Goal: Task Accomplishment & Management: Manage account settings

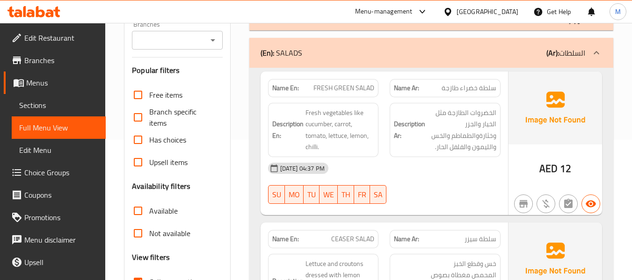
scroll to position [187, 0]
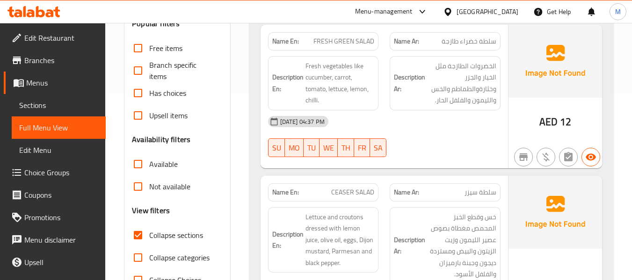
click at [426, 148] on div "14-09-2025 04:37 PM SU MO TU WE TH FR SA" at bounding box center [384, 136] width 244 height 52
click at [348, 39] on span "FRESH GREEN SALAD" at bounding box center [343, 41] width 61 height 10
copy span "FRESH GREEN SALAD"
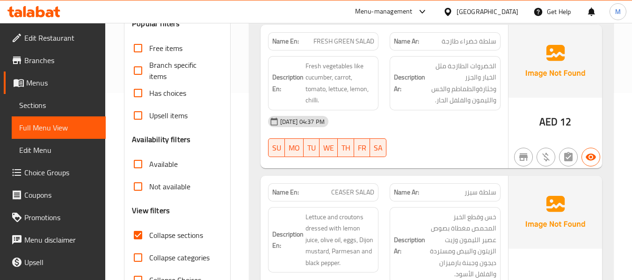
click at [335, 81] on span "Fresh vegetables like cucumber, carrot, tomato, lettuce, lemon, chilli." at bounding box center [339, 83] width 69 height 46
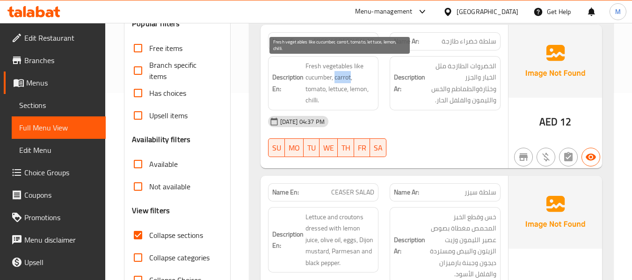
click at [335, 81] on span "Fresh vegetables like cucumber, carrot, tomato, lettuce, lemon, chilli." at bounding box center [339, 83] width 69 height 46
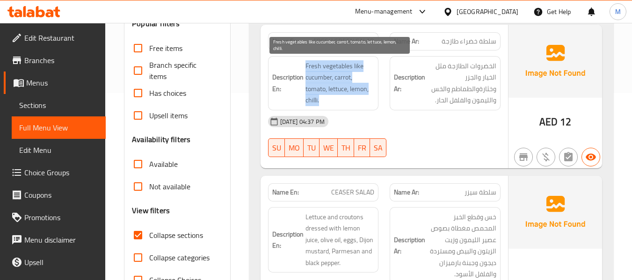
click at [335, 81] on span "Fresh vegetables like cucumber, carrot, tomato, lettuce, lemon, chilli." at bounding box center [339, 83] width 69 height 46
copy span "Fresh vegetables like cucumber, carrot, tomato, lettuce, lemon, chilli."
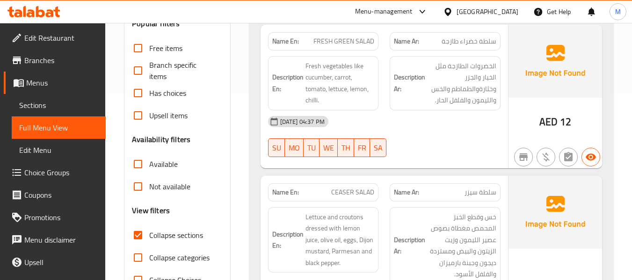
click at [340, 38] on span "FRESH GREEN SALAD" at bounding box center [343, 41] width 61 height 10
copy span "FRESH GREEN SALAD"
drag, startPoint x: 234, startPoint y: 255, endPoint x: 243, endPoint y: 246, distance: 12.9
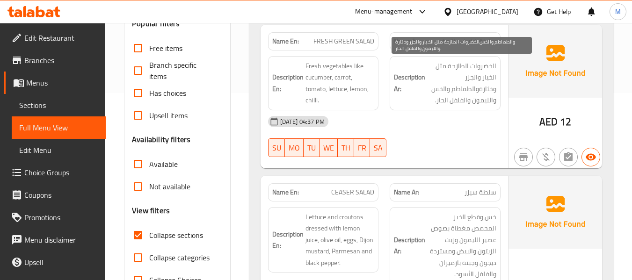
click at [488, 89] on span "الخضروات الطازجة مثل الخيار والجزر وخثارة‎والطماطم والخس والليمون والفلفل الحار." at bounding box center [461, 83] width 69 height 46
click at [492, 89] on span "الخضروات الطازجة مثل الخيار والجزر وخثارة‎والطماطم والخس والليمون والفلفل الحار." at bounding box center [461, 83] width 69 height 46
drag, startPoint x: 497, startPoint y: 91, endPoint x: 480, endPoint y: 92, distance: 17.4
click at [480, 92] on div "Description Ar: الخضروات الطازجة مثل الخيار والجزر وخثارة‎والطماطم والخس والليم…" at bounding box center [445, 83] width 111 height 54
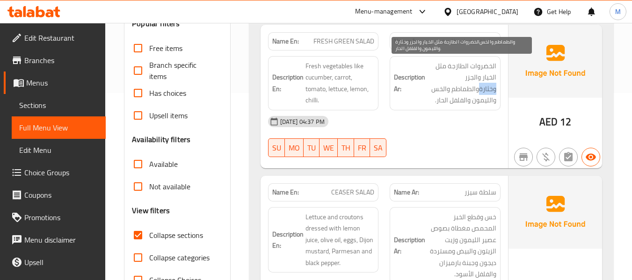
copy span "وخثارة‎"
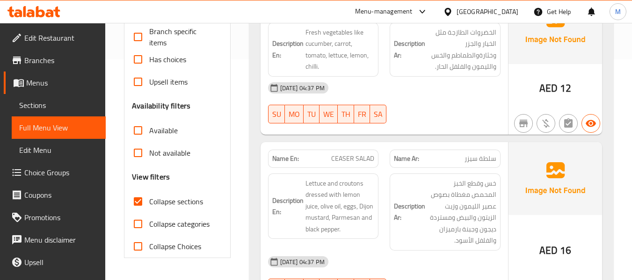
scroll to position [234, 0]
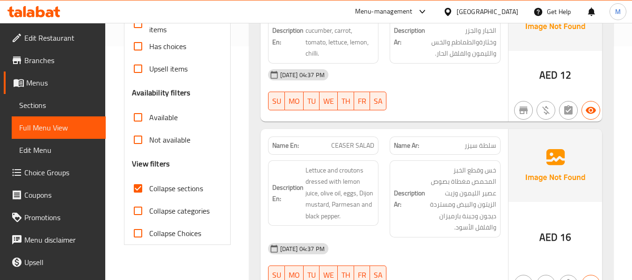
click at [402, 247] on div "[DATE] 04:37 PM" at bounding box center [384, 249] width 244 height 22
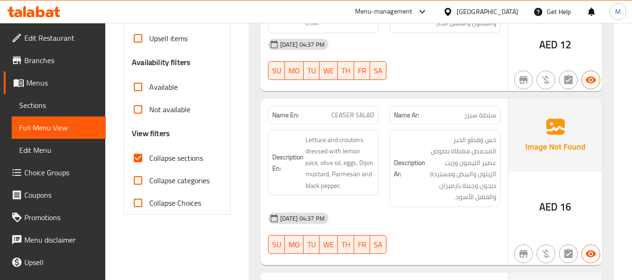
scroll to position [281, 0]
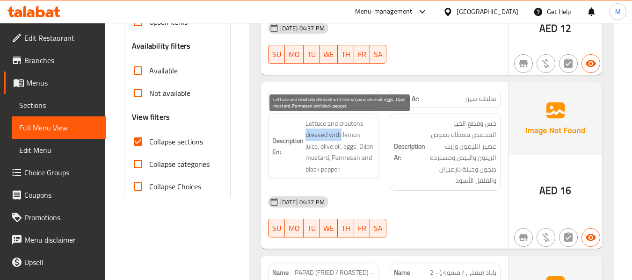
drag, startPoint x: 305, startPoint y: 136, endPoint x: 340, endPoint y: 131, distance: 34.9
click at [340, 131] on span "Lettuce and croutons dressed with lemon juice, olive oil, eggs, Dijon mustard, …" at bounding box center [339, 147] width 69 height 58
copy span "dressed with"
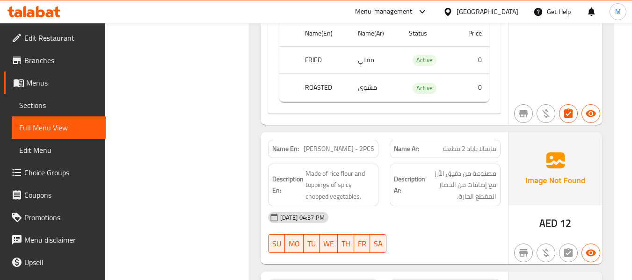
scroll to position [702, 0]
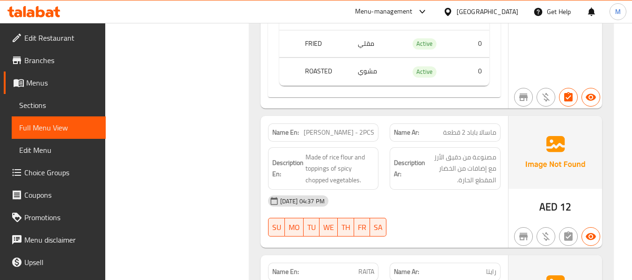
click at [421, 200] on div "[DATE] 04:37 PM" at bounding box center [384, 201] width 244 height 22
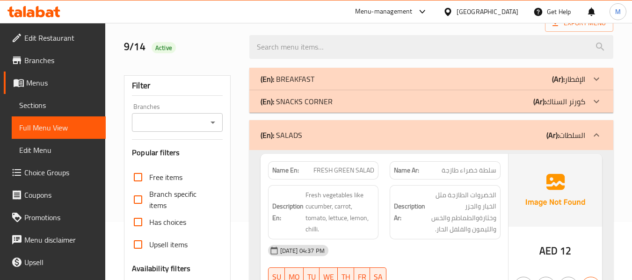
scroll to position [94, 0]
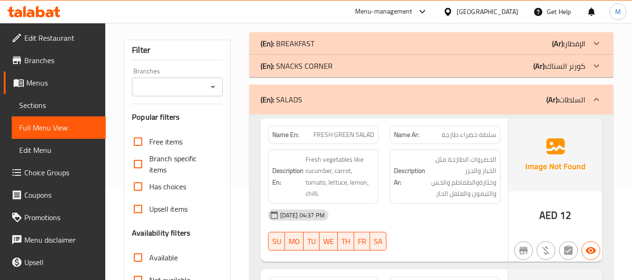
drag, startPoint x: 386, startPoint y: 96, endPoint x: 343, endPoint y: 106, distance: 44.1
click at [386, 96] on div "(En): SALADS (Ar): السلطات" at bounding box center [423, 99] width 325 height 11
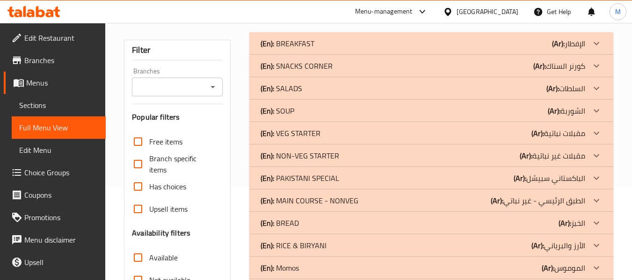
click at [295, 109] on div "(En): SOUP (Ar): الشوربة" at bounding box center [423, 110] width 325 height 11
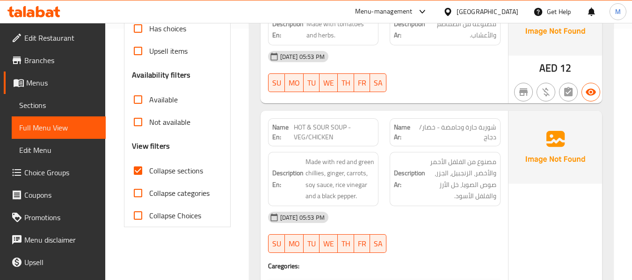
scroll to position [281, 0]
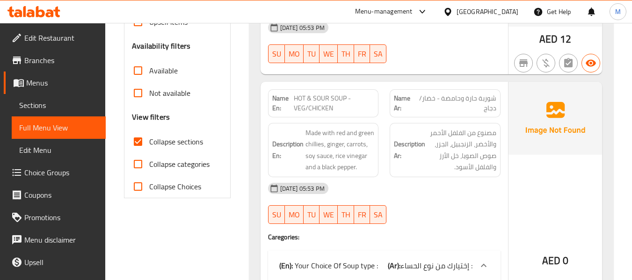
click at [429, 212] on div "14-09-2025 05:53 PM SU MO TU WE TH FR SA" at bounding box center [384, 203] width 244 height 52
click at [310, 97] on span "HOT & SOUR SOUP - VEG/CHICKEN" at bounding box center [334, 104] width 80 height 20
click at [310, 98] on span "HOT & SOUR SOUP - VEG/CHICKEN" at bounding box center [334, 104] width 80 height 20
copy span "HOT & SOUR SOUP - VEG/CHICKEN"
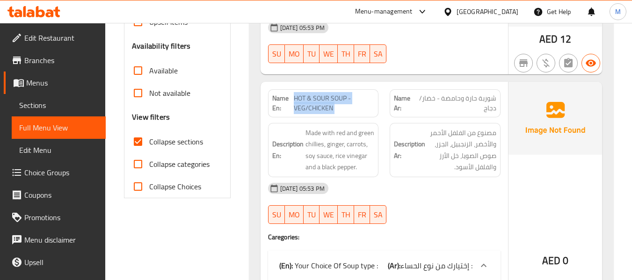
click at [321, 98] on span "HOT & SOUR SOUP - VEG/CHICKEN" at bounding box center [334, 104] width 80 height 20
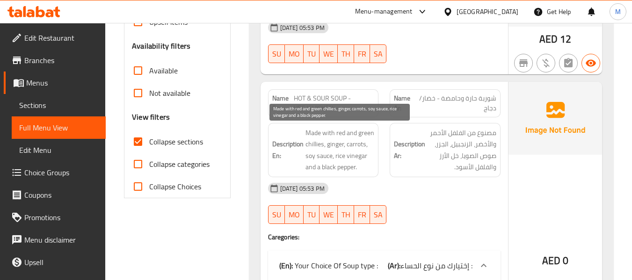
click at [336, 156] on span "Made with red and green chillies, ginger, carrots, soy sauce, rice vinegar and …" at bounding box center [339, 150] width 69 height 46
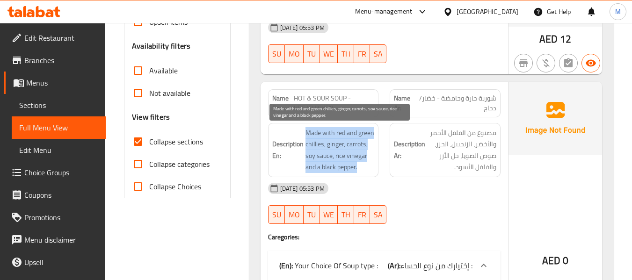
click at [336, 156] on span "Made with red and green chillies, ginger, carrots, soy sauce, rice vinegar and …" at bounding box center [339, 150] width 69 height 46
copy span "Made with red and green chillies, ginger, carrots, soy sauce, rice vinegar and …"
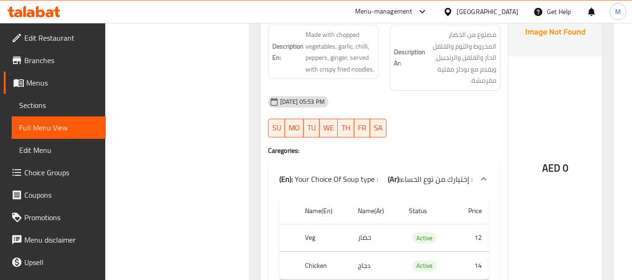
scroll to position [655, 0]
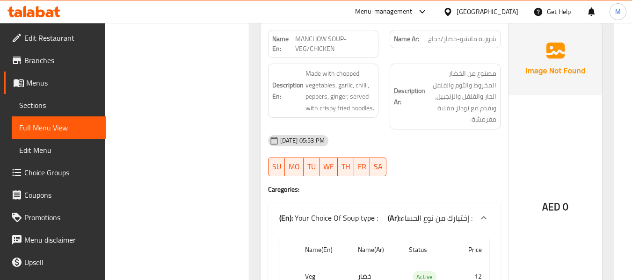
click at [424, 178] on div at bounding box center [445, 176] width 122 height 11
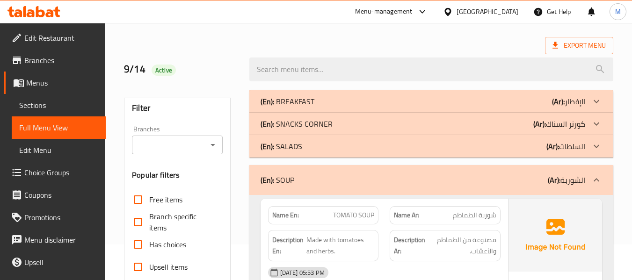
scroll to position [47, 0]
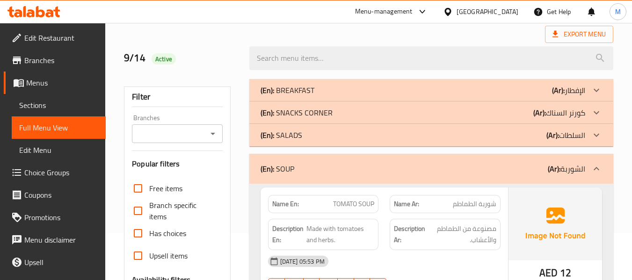
click at [310, 174] on div "(En): SOUP (Ar): الشوربة" at bounding box center [423, 168] width 325 height 11
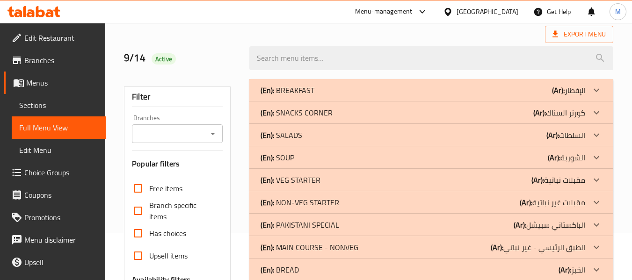
click at [279, 177] on p "(En): VEG STARTER" at bounding box center [291, 180] width 60 height 11
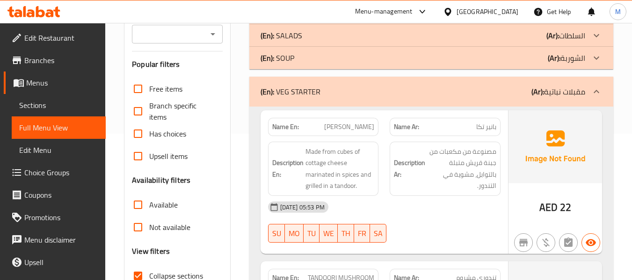
scroll to position [187, 0]
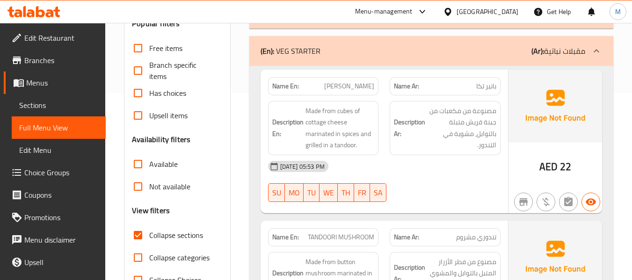
click at [407, 174] on div "14-09-2025 05:53 PM" at bounding box center [384, 166] width 244 height 22
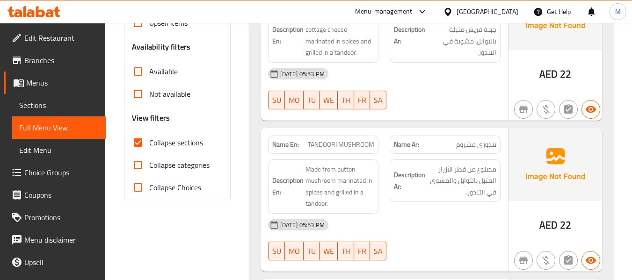
scroll to position [281, 0]
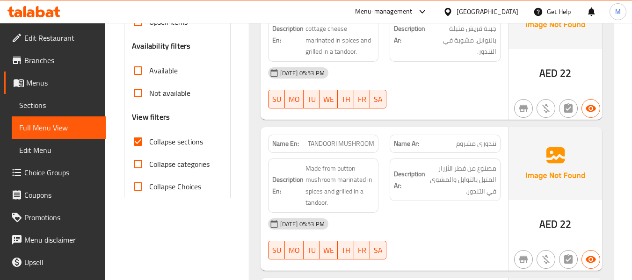
click at [389, 239] on div "14-09-2025 05:53 PM SU MO TU WE TH FR SA" at bounding box center [384, 239] width 244 height 52
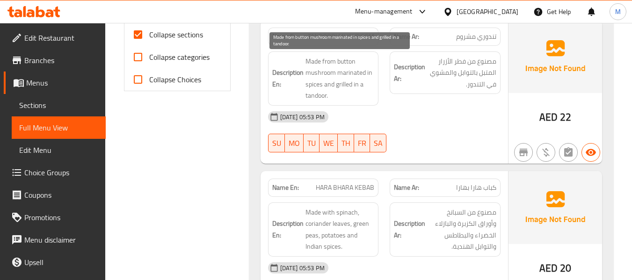
scroll to position [421, 0]
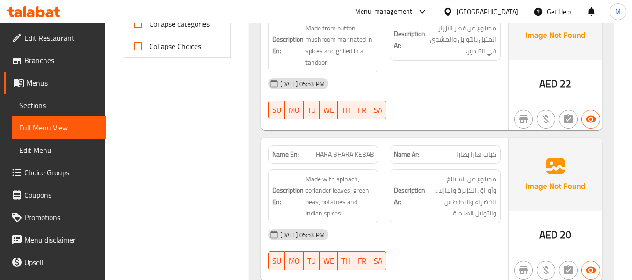
click at [418, 240] on div "14-09-2025 05:53 PM" at bounding box center [384, 235] width 244 height 22
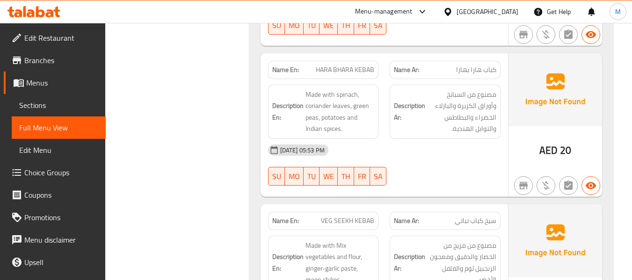
scroll to position [561, 0]
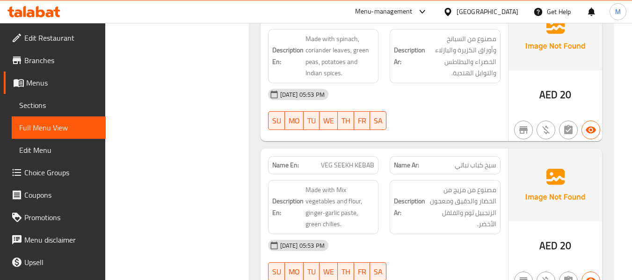
click at [439, 245] on div "14-09-2025 05:53 PM" at bounding box center [384, 245] width 244 height 22
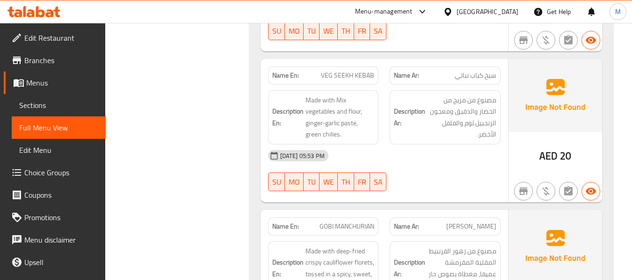
scroll to position [655, 0]
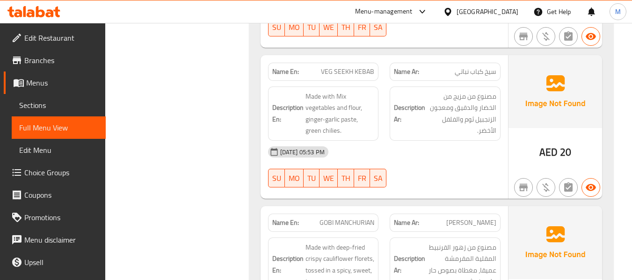
click at [340, 69] on span "VEG SEEKH KEBAB" at bounding box center [347, 72] width 53 height 10
copy span "VEG SEEKH KEBAB"
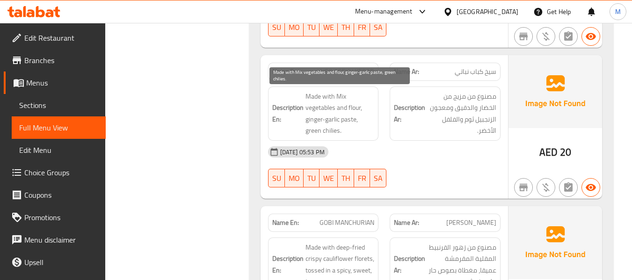
click at [345, 122] on span "Made with Mix vegetables and flour, ginger-garlic paste, green chilies." at bounding box center [339, 114] width 69 height 46
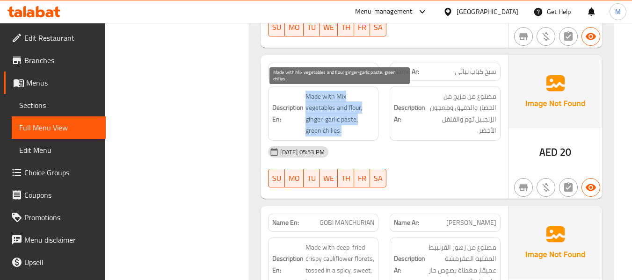
click at [345, 122] on span "Made with Mix vegetables and flour, ginger-garlic paste, green chilies." at bounding box center [339, 114] width 69 height 46
copy span "Made with Mix vegetables and flour, ginger-garlic paste, green chilies."
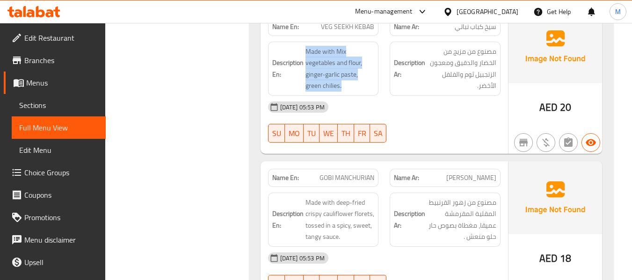
scroll to position [749, 0]
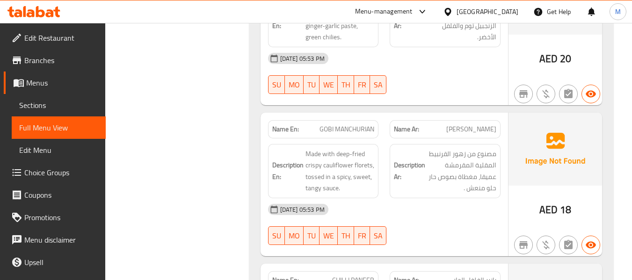
click at [371, 210] on div "14-09-2025 05:53 PM" at bounding box center [384, 209] width 244 height 22
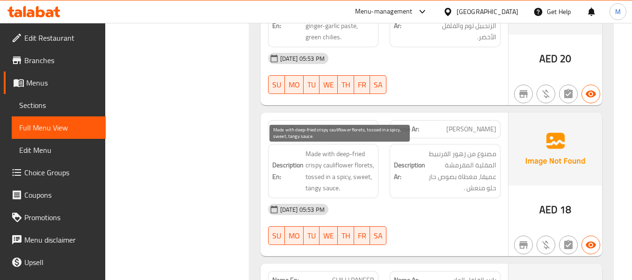
click at [336, 166] on span "Made with deep-fried crispy cauliflower florets, tossed in a spicy, sweet, tang…" at bounding box center [339, 171] width 69 height 46
click at [335, 166] on span "Made with deep-fried crispy cauliflower florets, tossed in a spicy, sweet, tang…" at bounding box center [339, 171] width 69 height 46
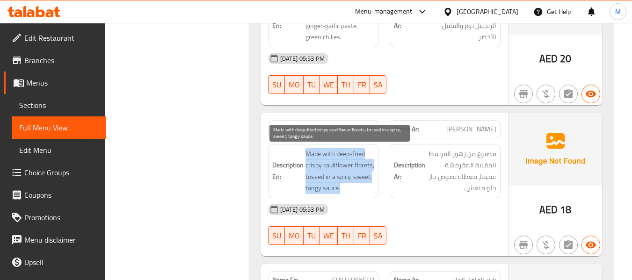
click at [335, 166] on span "Made with deep-fried crispy cauliflower florets, tossed in a spicy, sweet, tang…" at bounding box center [339, 171] width 69 height 46
copy span "Made with deep-fried crispy cauliflower florets, tossed in a spicy, sweet, tang…"
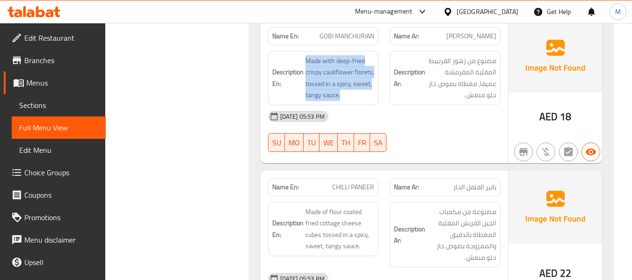
scroll to position [842, 0]
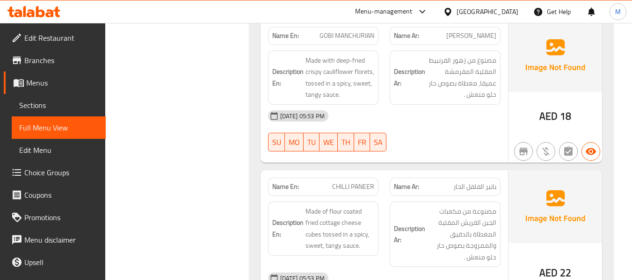
click at [344, 258] on div "Description En: Made of flour coated fried cottage cheese cubes tossed in a spi…" at bounding box center [323, 234] width 122 height 77
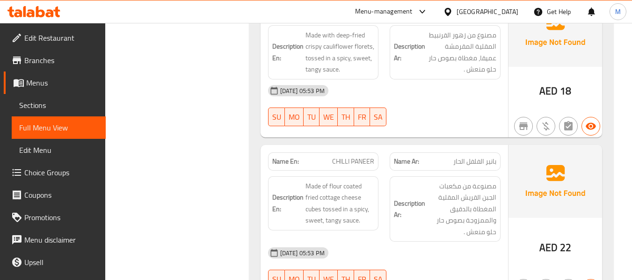
scroll to position [889, 0]
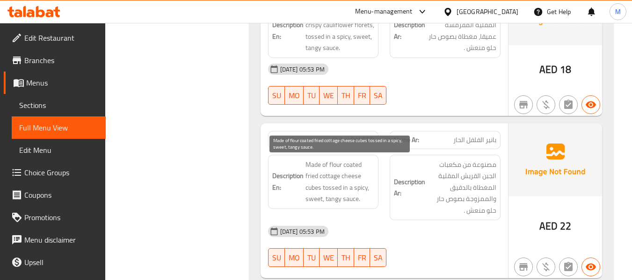
click at [332, 182] on span "Made of flour coated fried cottage cheese cubes tossed in a spicy, sweet, tangy…" at bounding box center [339, 182] width 69 height 46
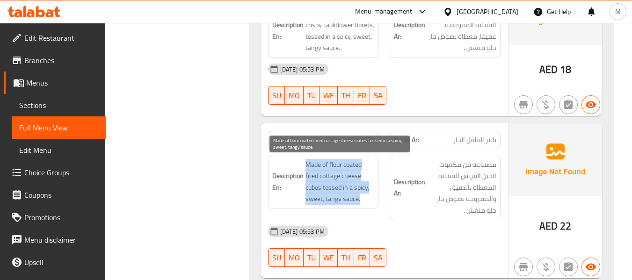
drag, startPoint x: 332, startPoint y: 182, endPoint x: 313, endPoint y: 174, distance: 20.1
click at [332, 182] on span "Made of flour coated fried cottage cheese cubes tossed in a spicy, sweet, tangy…" at bounding box center [339, 182] width 69 height 46
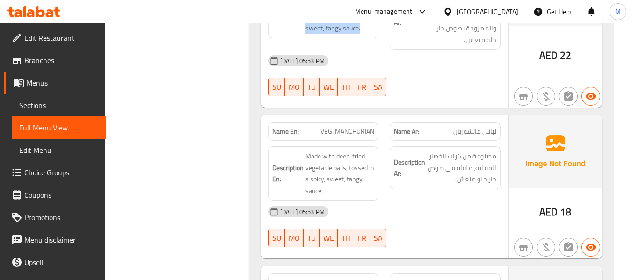
scroll to position [1076, 0]
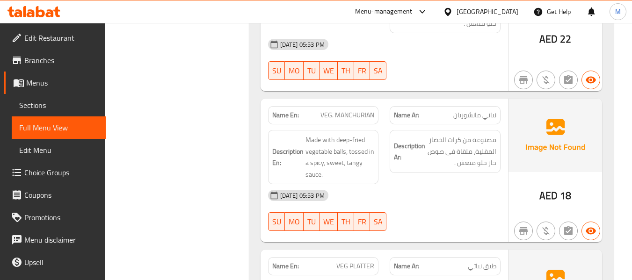
click at [329, 113] on span "VEG. MANCHURIAN" at bounding box center [347, 115] width 54 height 10
click at [374, 197] on div "14-09-2025 05:53 PM" at bounding box center [384, 195] width 244 height 22
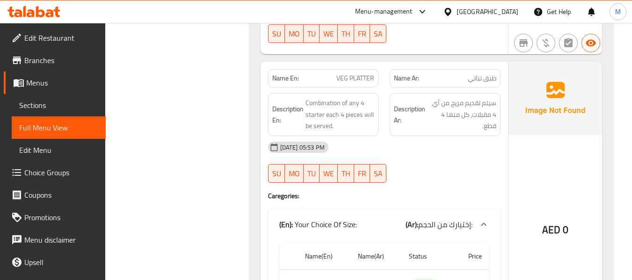
scroll to position [1263, 0]
click at [356, 74] on span "VEG PLATTER" at bounding box center [355, 79] width 38 height 10
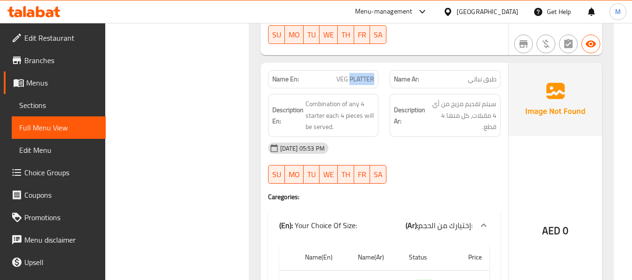
click at [356, 74] on span "VEG PLATTER" at bounding box center [355, 79] width 38 height 10
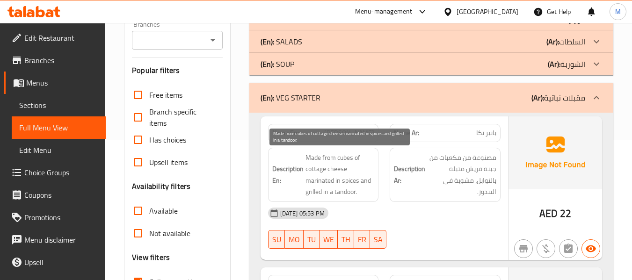
scroll to position [0, 0]
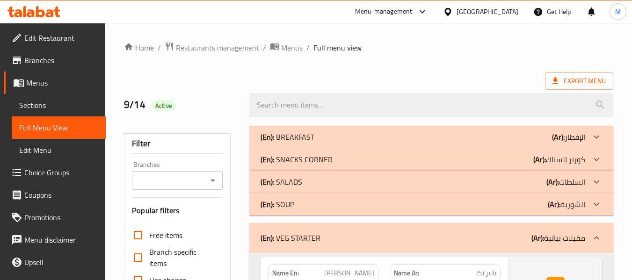
click at [315, 241] on p "(En): VEG STARTER" at bounding box center [291, 238] width 60 height 11
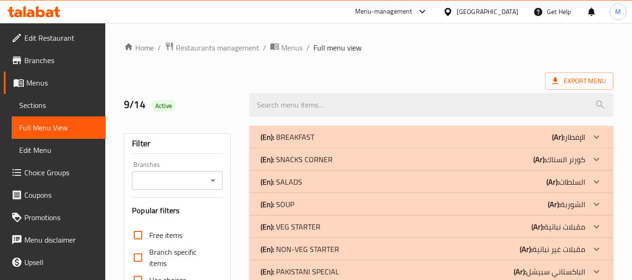
click at [310, 247] on p "(En): NON-VEG STARTER" at bounding box center [300, 249] width 79 height 11
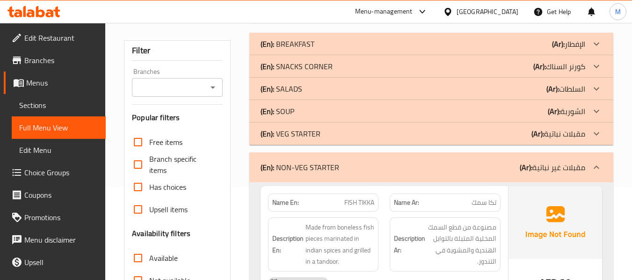
scroll to position [94, 0]
click at [299, 15] on div "Menu-management United Arab Emirates Get Help M" at bounding box center [316, 11] width 632 height 22
click at [39, 77] on span "Menus" at bounding box center [62, 82] width 72 height 11
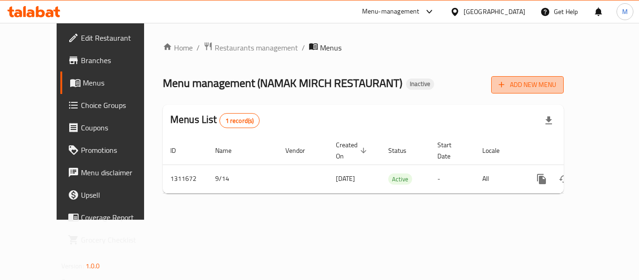
click at [556, 86] on span "Add New Menu" at bounding box center [528, 85] width 58 height 12
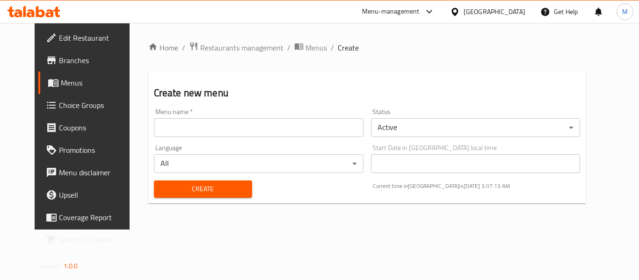
click at [193, 125] on input "text" at bounding box center [259, 127] width 210 height 19
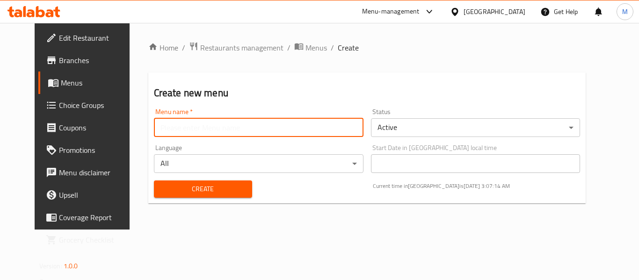
paste input "341865587"
type input "341865587"
click at [177, 182] on button "Create" at bounding box center [203, 189] width 98 height 17
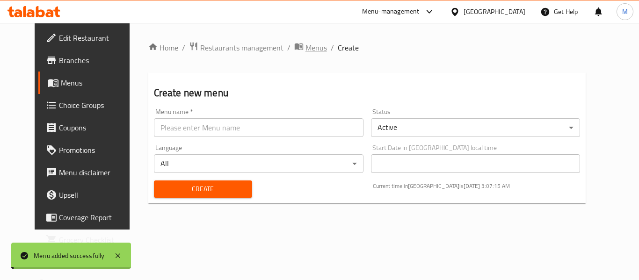
click at [305, 52] on span "Menus" at bounding box center [316, 47] width 22 height 11
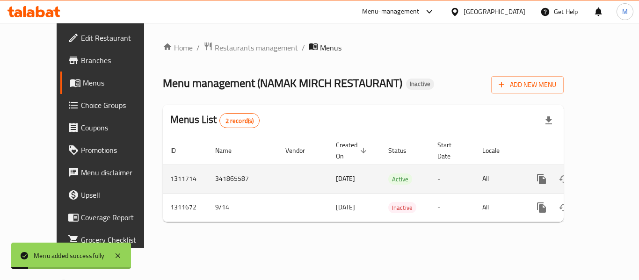
click at [605, 175] on icon "enhanced table" at bounding box center [609, 179] width 8 height 8
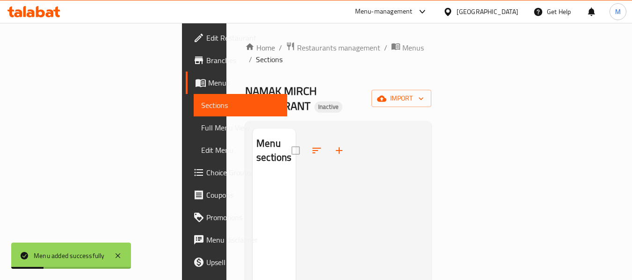
click at [431, 93] on div "Home / Restaurants management / Menus / Sections NAMAK MIRCH RESTAURANT Inactiv…" at bounding box center [338, 229] width 186 height 375
click at [424, 93] on span "import" at bounding box center [401, 99] width 45 height 12
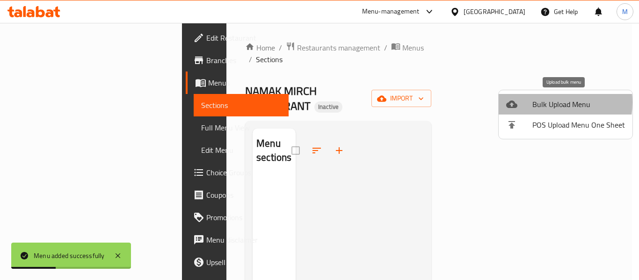
click at [538, 102] on span "Bulk Upload Menu" at bounding box center [578, 104] width 93 height 11
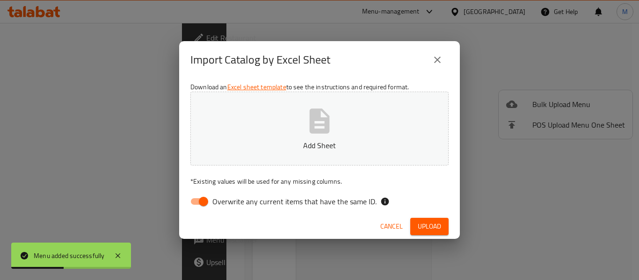
click at [270, 201] on span "Overwrite any current items that have the same ID." at bounding box center [294, 201] width 164 height 11
click at [230, 201] on input "Overwrite any current items that have the same ID." at bounding box center [203, 202] width 53 height 18
checkbox input "false"
click at [284, 134] on button "Add Sheet" at bounding box center [319, 129] width 258 height 74
click at [425, 227] on span "Upload" at bounding box center [429, 227] width 23 height 12
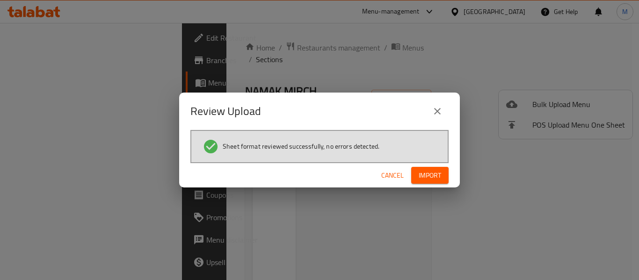
click at [417, 170] on button "Import" at bounding box center [429, 175] width 37 height 17
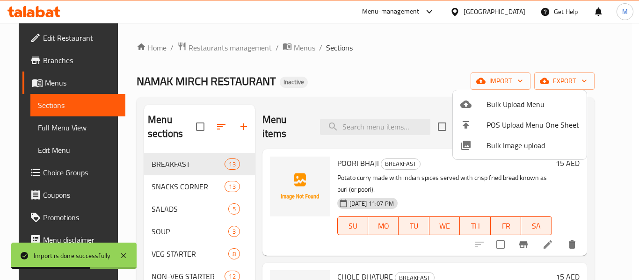
click at [55, 128] on div at bounding box center [319, 140] width 639 height 280
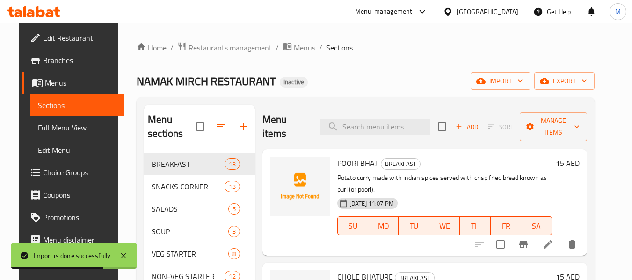
click at [55, 128] on span "Full Menu View" at bounding box center [77, 127] width 79 height 11
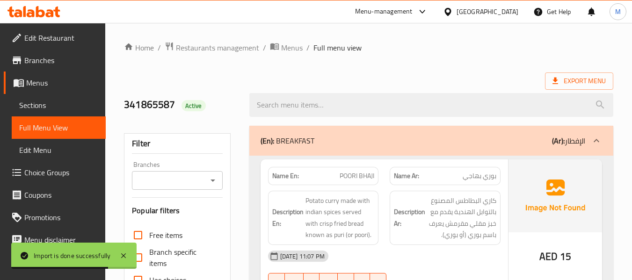
scroll to position [94, 0]
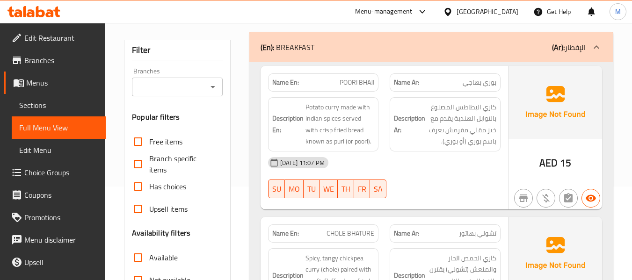
drag, startPoint x: 231, startPoint y: 153, endPoint x: 235, endPoint y: 149, distance: 5.6
click at [45, 102] on span "Sections" at bounding box center [58, 105] width 79 height 11
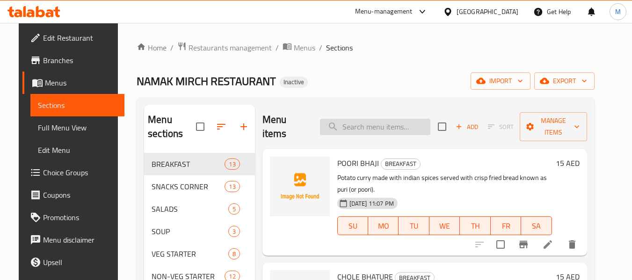
click at [362, 130] on input "search" at bounding box center [375, 127] width 110 height 16
click at [294, 45] on span "Menus" at bounding box center [305, 47] width 22 height 11
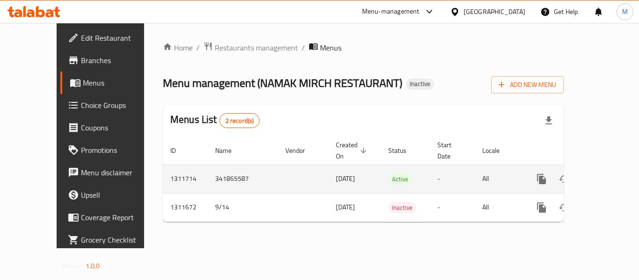
click at [604, 174] on icon "enhanced table" at bounding box center [609, 179] width 11 height 11
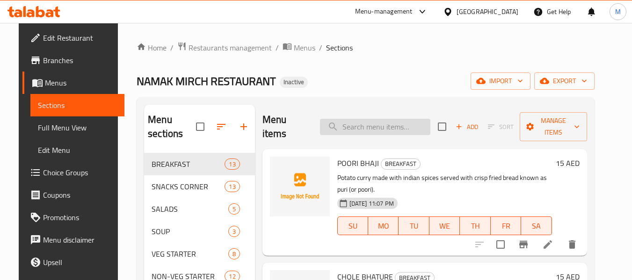
click at [376, 129] on input "search" at bounding box center [375, 127] width 110 height 16
paste input "VEG PLATTER"
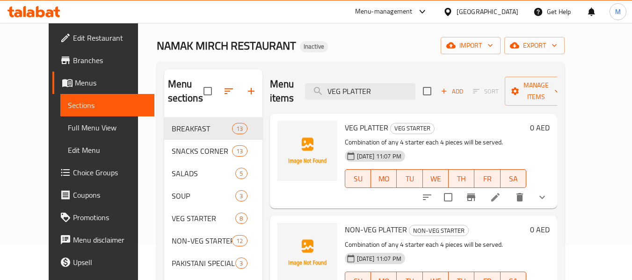
scroll to position [94, 0]
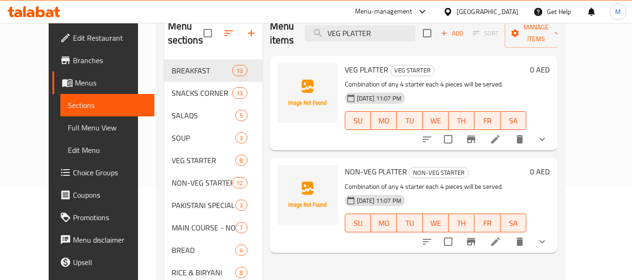
type input "VEG PLATTER"
click at [523, 135] on icon "delete" at bounding box center [519, 139] width 7 height 8
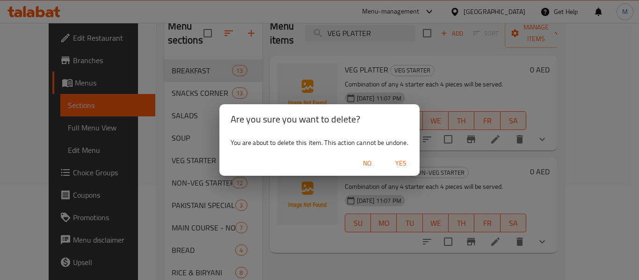
click at [396, 160] on span "Yes" at bounding box center [401, 164] width 22 height 12
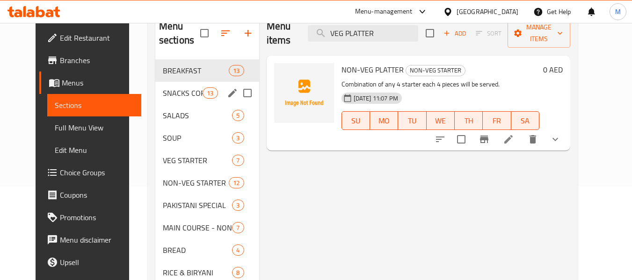
click at [167, 96] on span "SNACKS CORNER" at bounding box center [183, 92] width 40 height 11
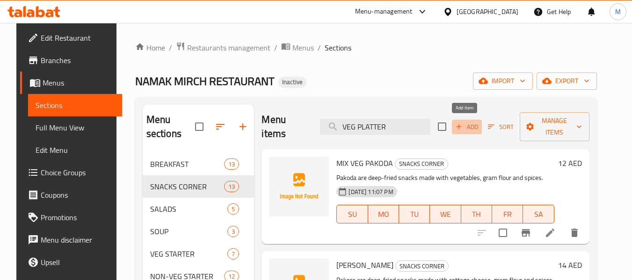
click at [463, 125] on span "Add" at bounding box center [466, 127] width 25 height 11
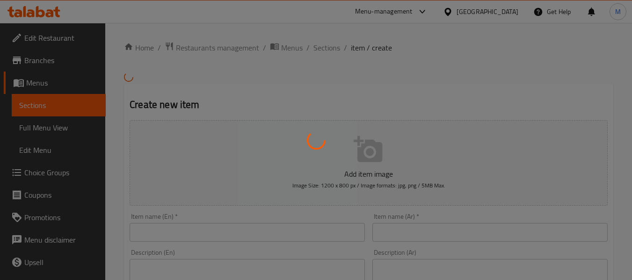
scroll to position [187, 0]
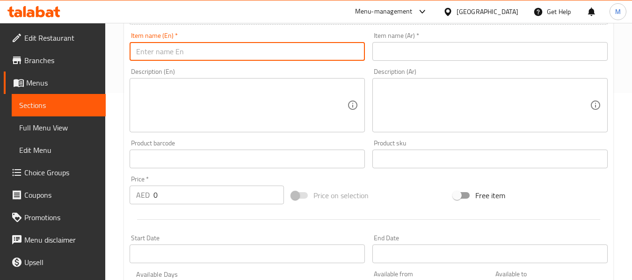
click at [172, 54] on input "text" at bounding box center [247, 51] width 235 height 19
paste input "WADA PAV ( 2PCS"
drag, startPoint x: 134, startPoint y: 49, endPoint x: 124, endPoint y: 50, distance: 10.4
click at [124, 50] on div "Create new item Add item image Image Size: 1200 x 800 px / Image formats: jpg, …" at bounding box center [368, 176] width 489 height 545
type input "WADA PAV ( 2PCS"
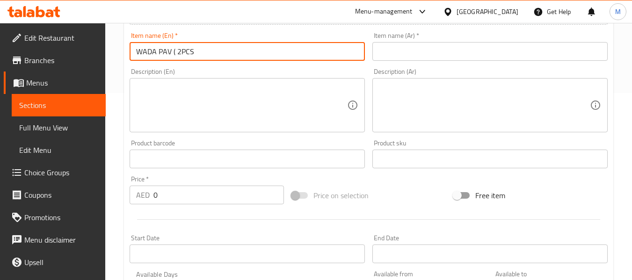
click at [414, 52] on input "text" at bounding box center [489, 51] width 235 height 19
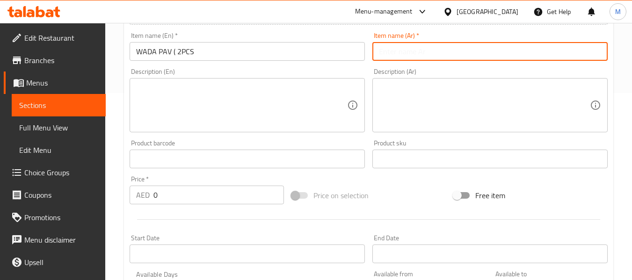
paste input "فادا باف"
type input "فادا باف"
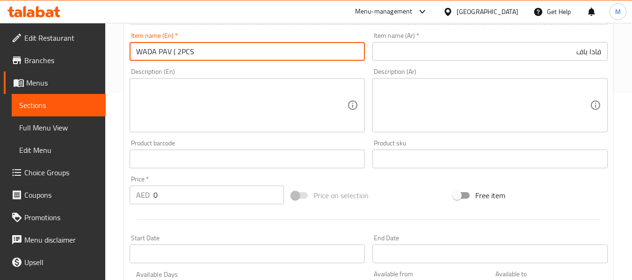
drag, startPoint x: 184, startPoint y: 55, endPoint x: 177, endPoint y: 56, distance: 7.2
click at [177, 56] on input "WADA PAV ( 2PCS" at bounding box center [247, 51] width 235 height 19
click at [177, 52] on input "WADA PAV ( 2PCS" at bounding box center [247, 51] width 235 height 19
type input "WADA PAV 2PCS"
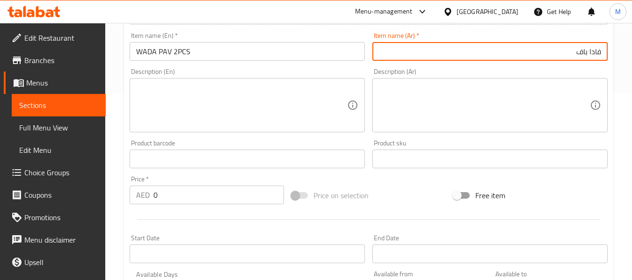
click at [470, 49] on input "فادا باف" at bounding box center [489, 51] width 235 height 19
paste input "2PCS"
paste input "قطعتين"
type input "فادا باف قطعتين"
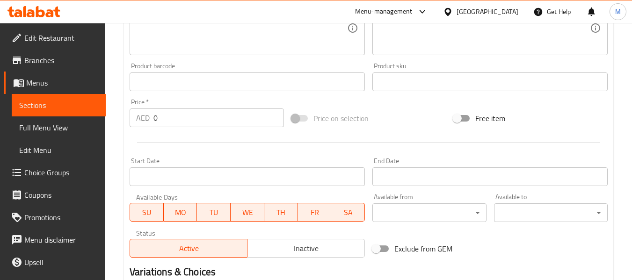
scroll to position [281, 0]
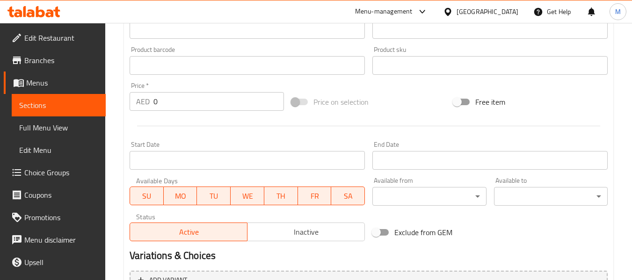
click at [176, 110] on input "0" at bounding box center [218, 101] width 131 height 19
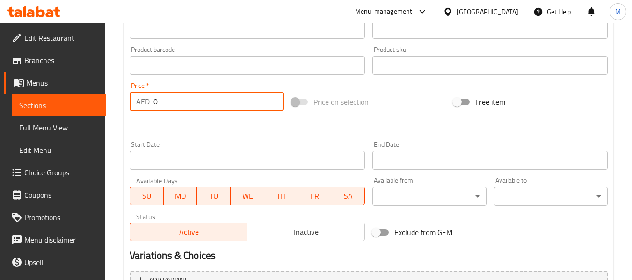
click at [177, 109] on input "0" at bounding box center [218, 101] width 131 height 19
click at [177, 106] on input "0" at bounding box center [218, 101] width 131 height 19
click at [177, 105] on input "0" at bounding box center [218, 101] width 131 height 19
paste input "12"
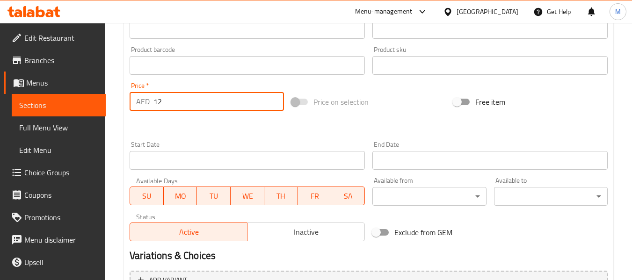
type input "12"
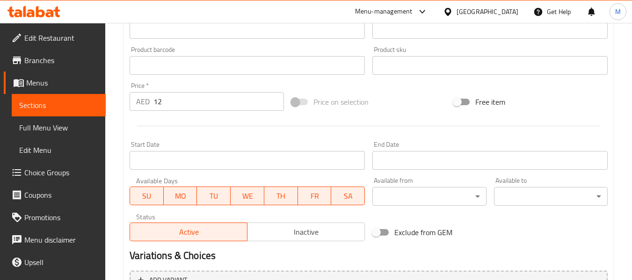
click at [195, 118] on div at bounding box center [369, 126] width 486 height 23
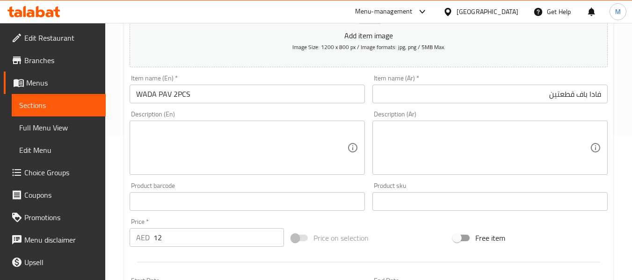
scroll to position [140, 0]
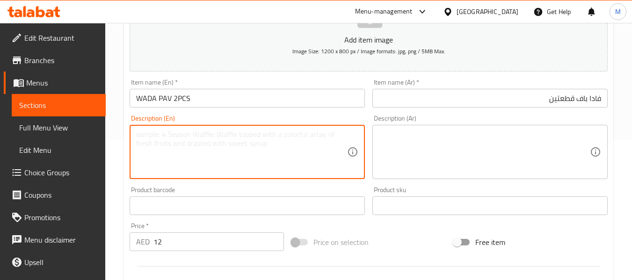
click at [213, 145] on textarea at bounding box center [241, 152] width 211 height 44
paste textarea "Deep-fried potato dumpling placed inside a bread bun (pav) sliced almost in hal…"
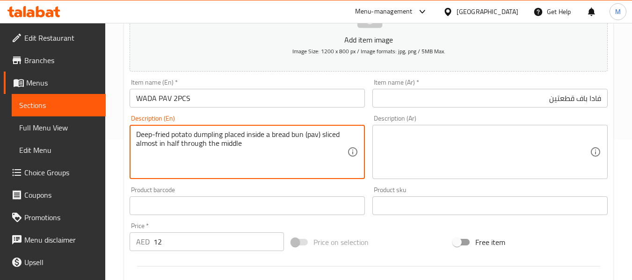
type textarea "Deep-fried potato dumpling placed inside a bread bun (pav) sliced almost in hal…"
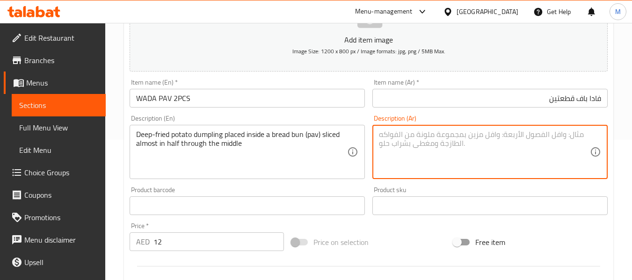
click at [418, 145] on textarea at bounding box center [484, 152] width 211 height 44
paste textarea "دامبلينج البطاطس المقلية توضع داخل خبز كيزر (باف) مقطعة إلى نصفين تقريبًا من ال…"
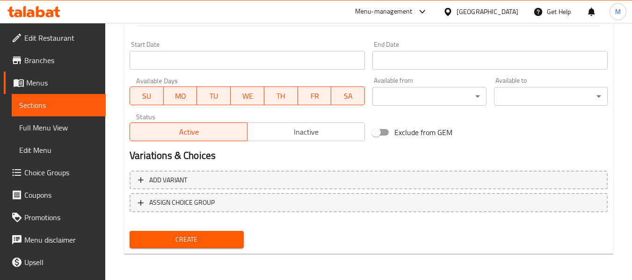
type textarea "دامبلينج البطاطس المقلية توضع داخل خبز كيزر (باف) مقطعة إلى نصفين تقريبًا من ال…"
click at [215, 243] on span "Create" at bounding box center [186, 240] width 99 height 12
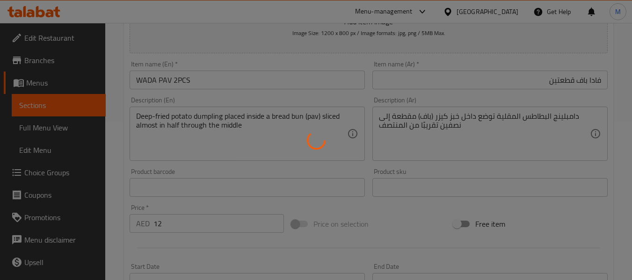
scroll to position [147, 0]
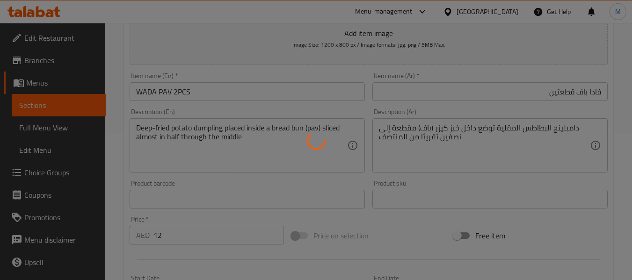
type input "0"
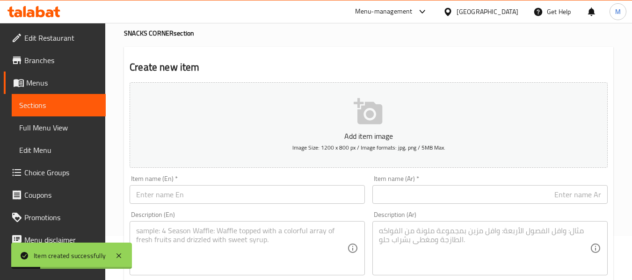
scroll to position [0, 0]
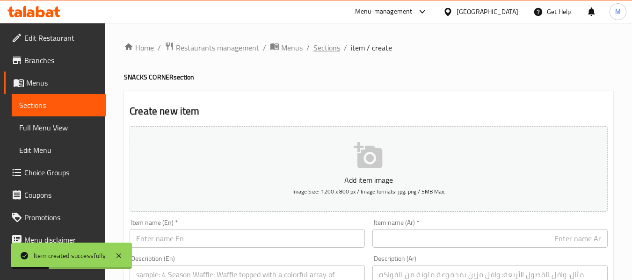
click at [314, 52] on span "Sections" at bounding box center [326, 47] width 27 height 11
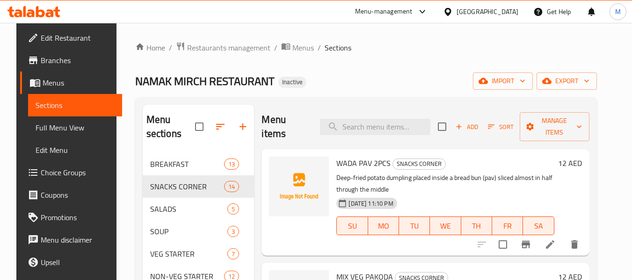
click at [62, 131] on span "Full Menu View" at bounding box center [75, 127] width 79 height 11
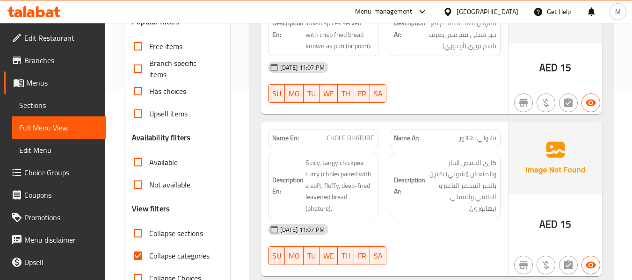
scroll to position [187, 0]
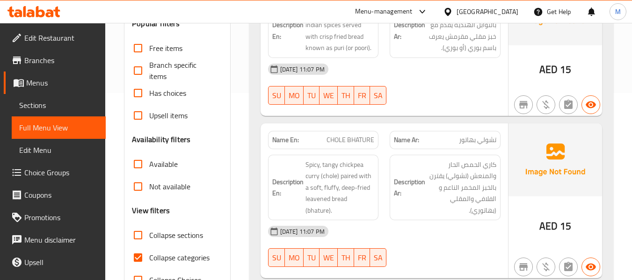
click at [138, 236] on input "Collapse sections" at bounding box center [138, 235] width 22 height 22
checkbox input "true"
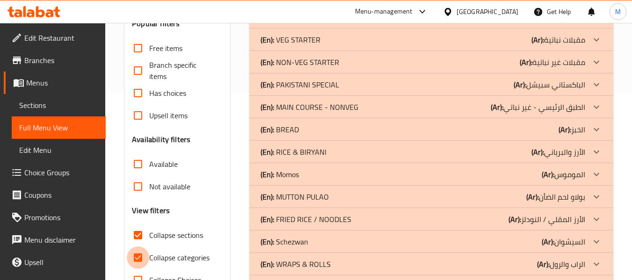
click at [139, 255] on input "Collapse categories" at bounding box center [138, 258] width 22 height 22
checkbox input "false"
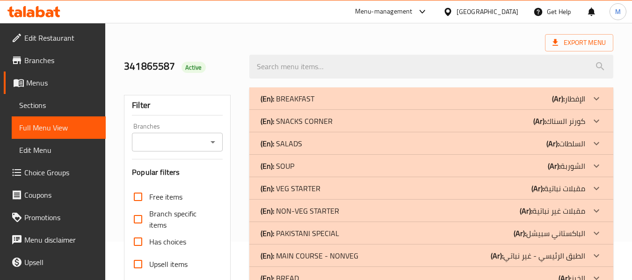
scroll to position [94, 0]
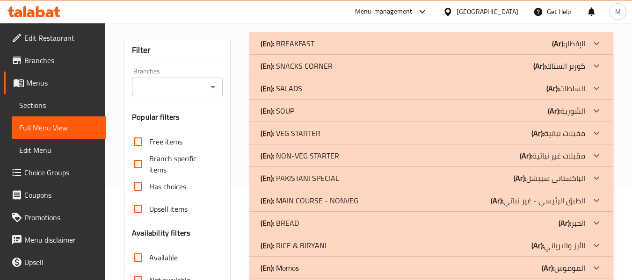
click at [309, 136] on p "(En): VEG STARTER" at bounding box center [291, 133] width 60 height 11
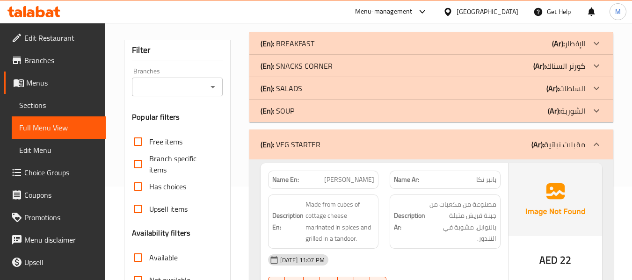
click at [334, 116] on div "(En): SOUP (Ar): الشوربة" at bounding box center [431, 111] width 364 height 22
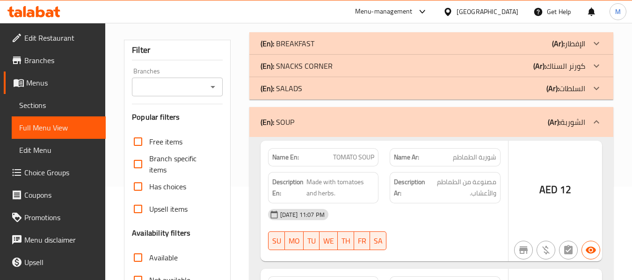
click at [329, 84] on div "(En): SALADS (Ar): السلطات" at bounding box center [423, 88] width 325 height 11
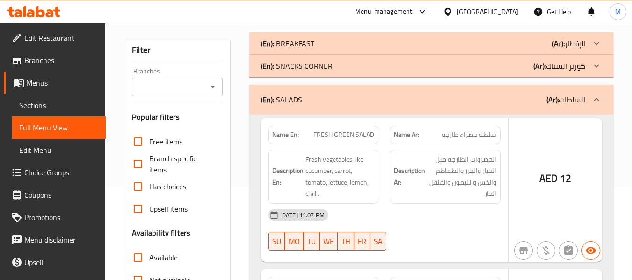
click at [325, 63] on p "(En): SNACKS CORNER" at bounding box center [297, 65] width 72 height 11
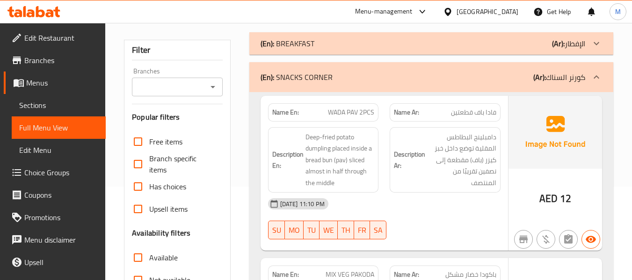
click at [327, 44] on div "(En): BREAKFAST (Ar): الإفطار" at bounding box center [423, 43] width 325 height 11
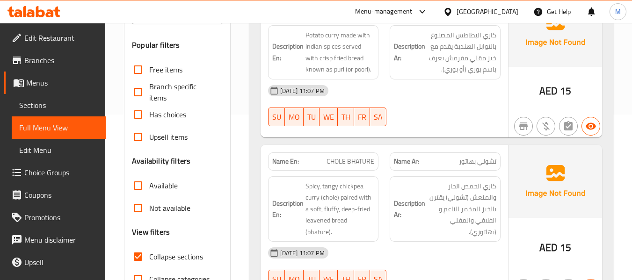
scroll to position [0, 0]
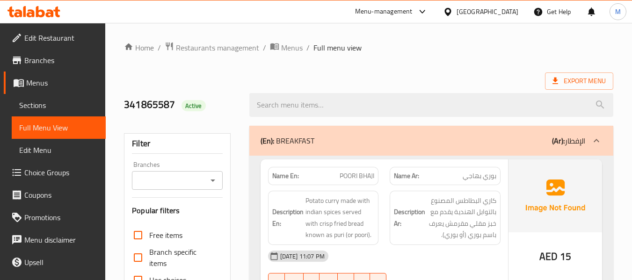
click at [35, 100] on span "Sections" at bounding box center [58, 105] width 79 height 11
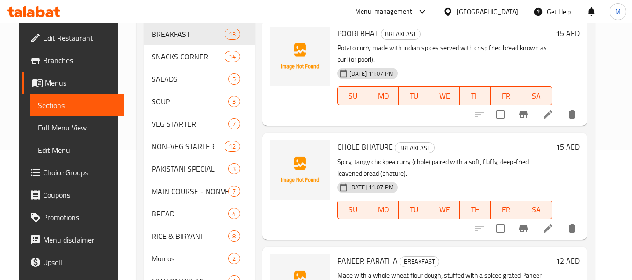
scroll to position [116, 0]
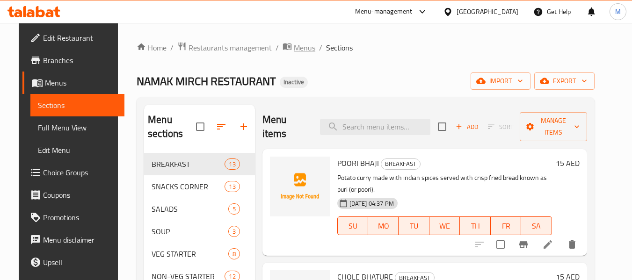
click at [294, 49] on span "Menus" at bounding box center [305, 47] width 22 height 11
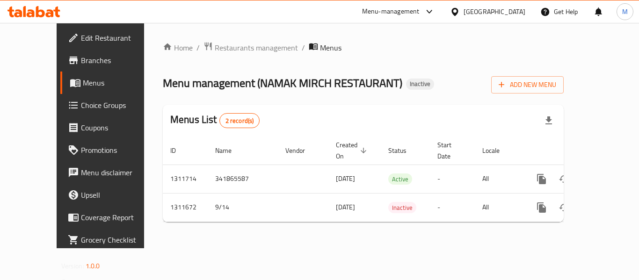
click at [81, 37] on span "Edit Restaurant" at bounding box center [118, 37] width 75 height 11
